Goal: Register for event/course

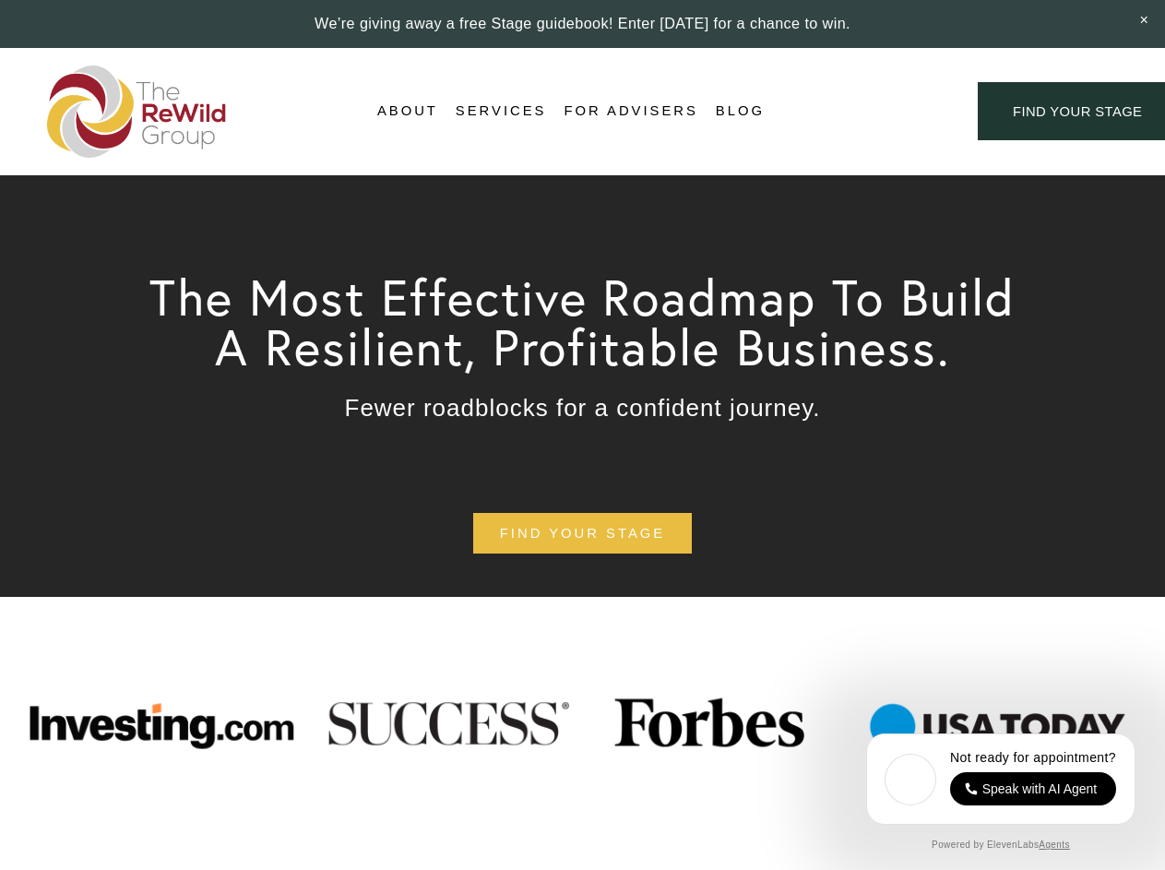
click at [871, 112] on div "Login Account" at bounding box center [871, 111] width 143 height 25
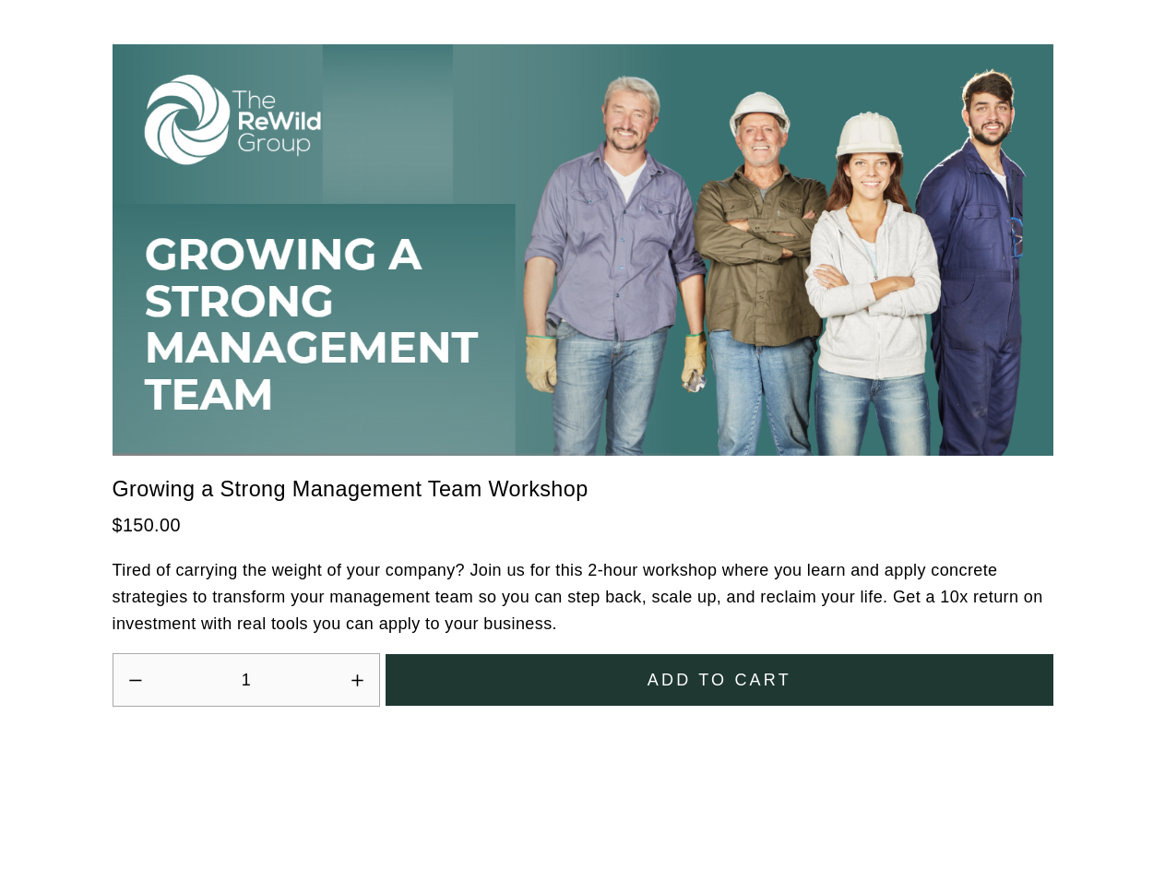
scroll to position [5104, 0]
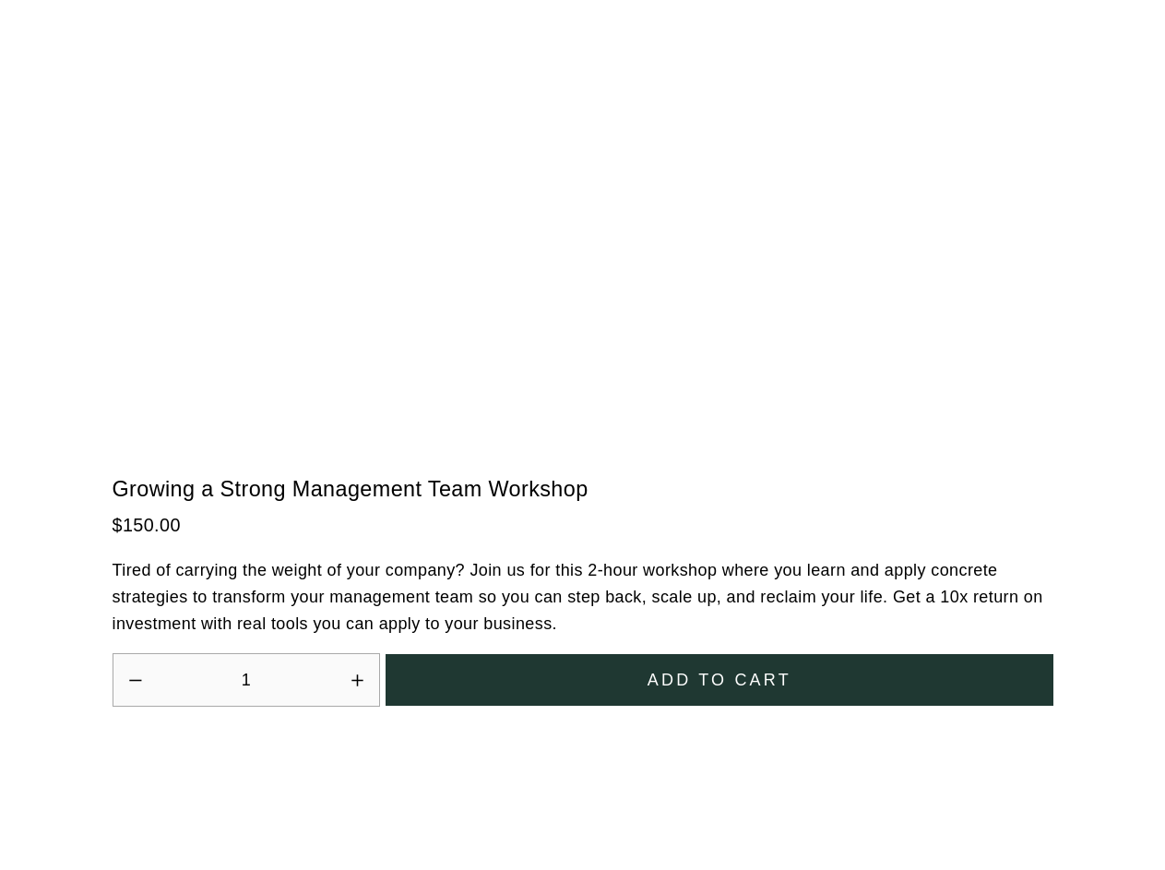
scroll to position [5104, 0]
